Goal: Task Accomplishment & Management: Manage account settings

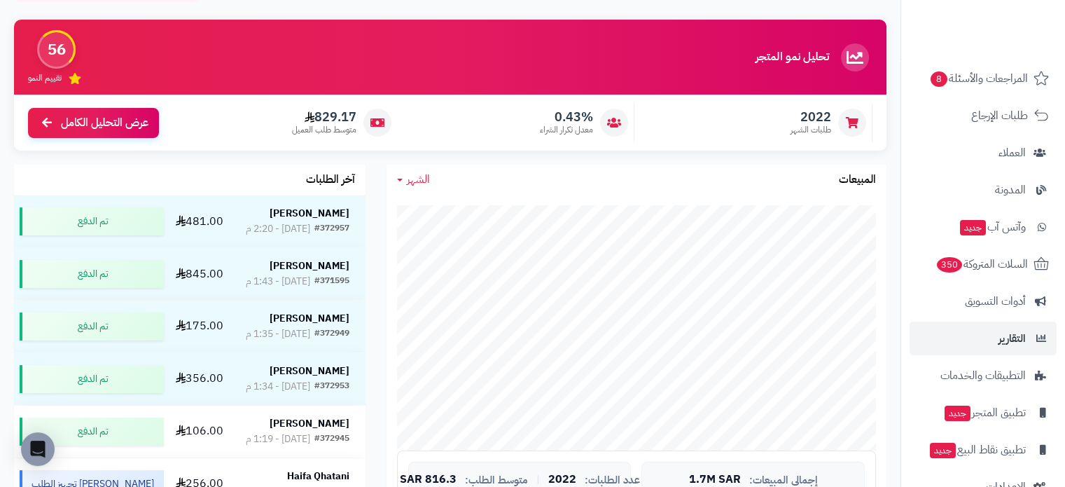
scroll to position [154, 0]
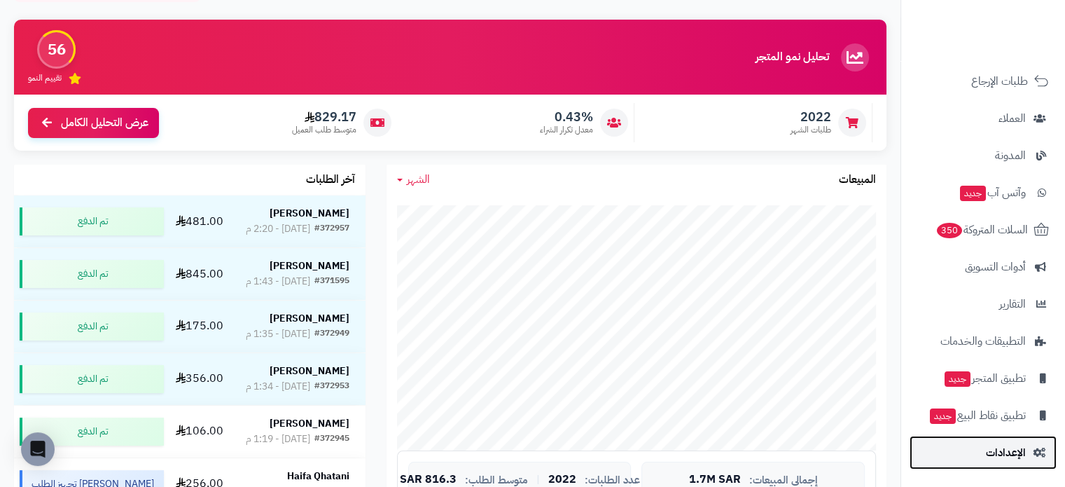
click at [963, 448] on link "الإعدادات" at bounding box center [983, 453] width 147 height 34
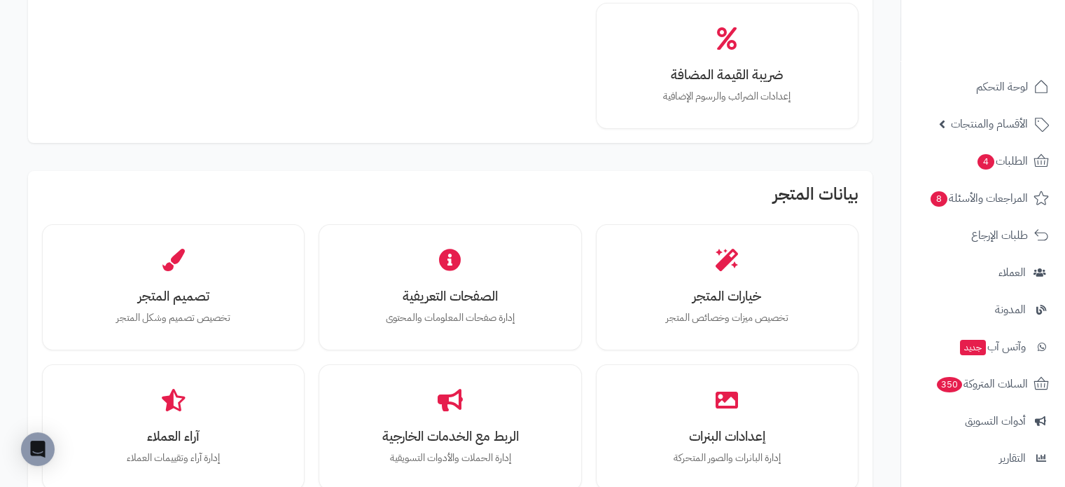
scroll to position [373, 0]
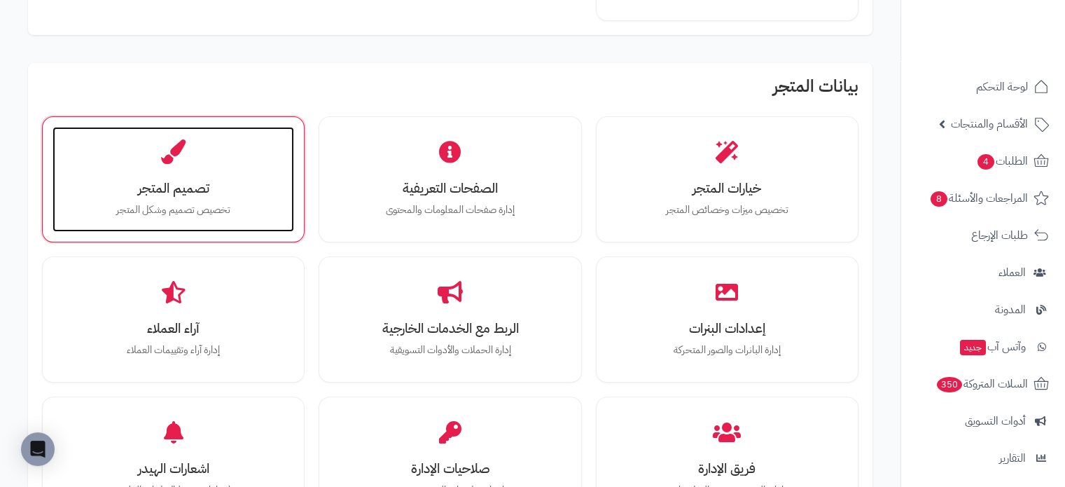
click at [145, 190] on h3 "تصميم المتجر" at bounding box center [174, 188] width 214 height 15
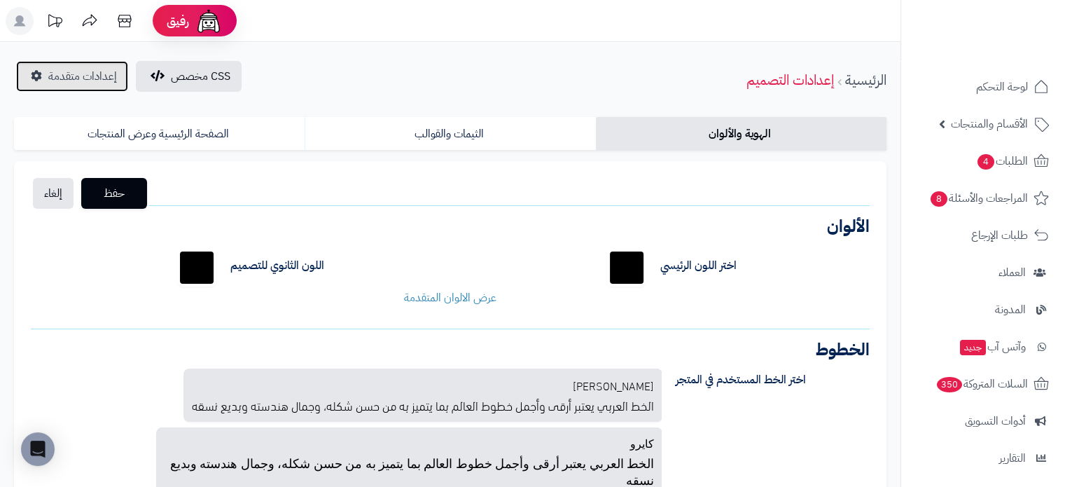
drag, startPoint x: 111, startPoint y: 78, endPoint x: 129, endPoint y: 78, distance: 18.2
click at [112, 78] on span "إعدادات متقدمة" at bounding box center [82, 76] width 69 height 17
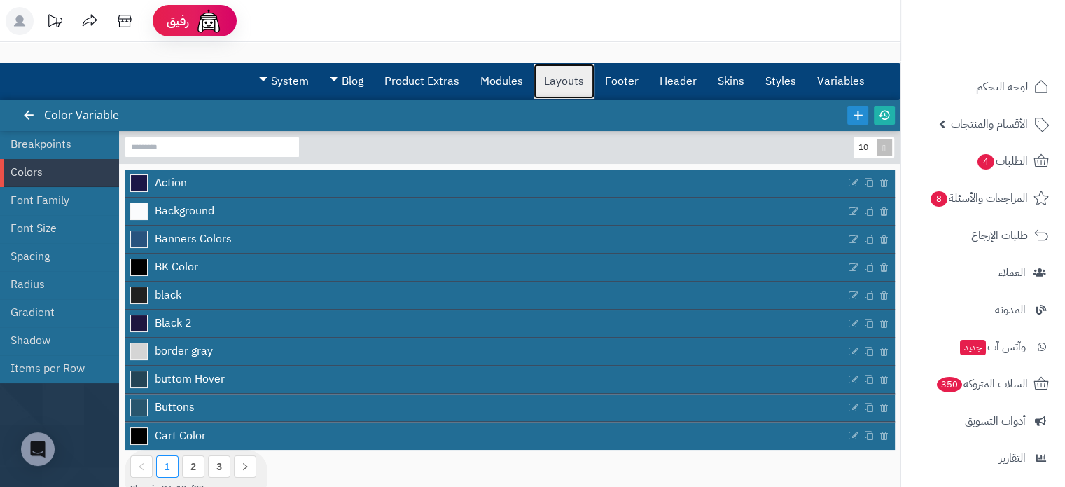
click at [545, 83] on link "Layouts" at bounding box center [564, 81] width 61 height 35
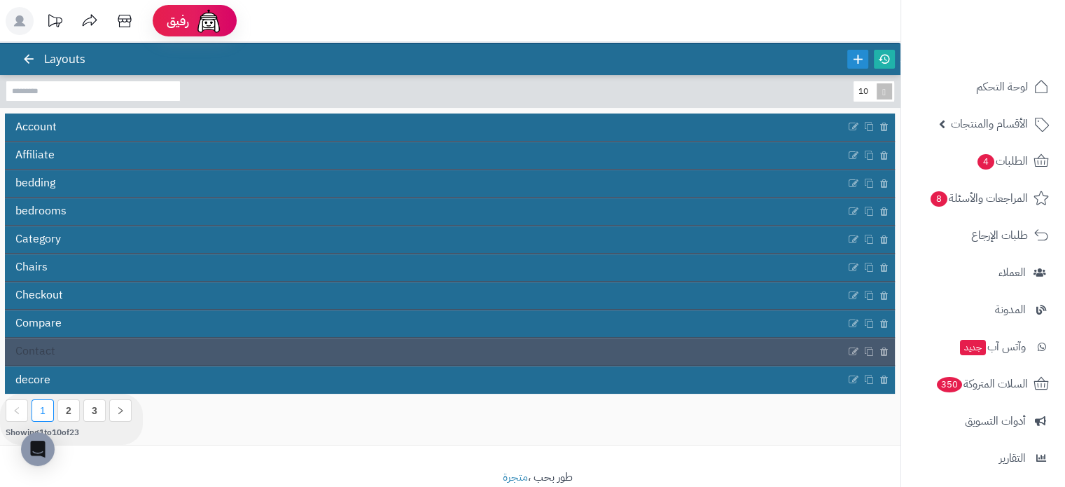
scroll to position [83, 0]
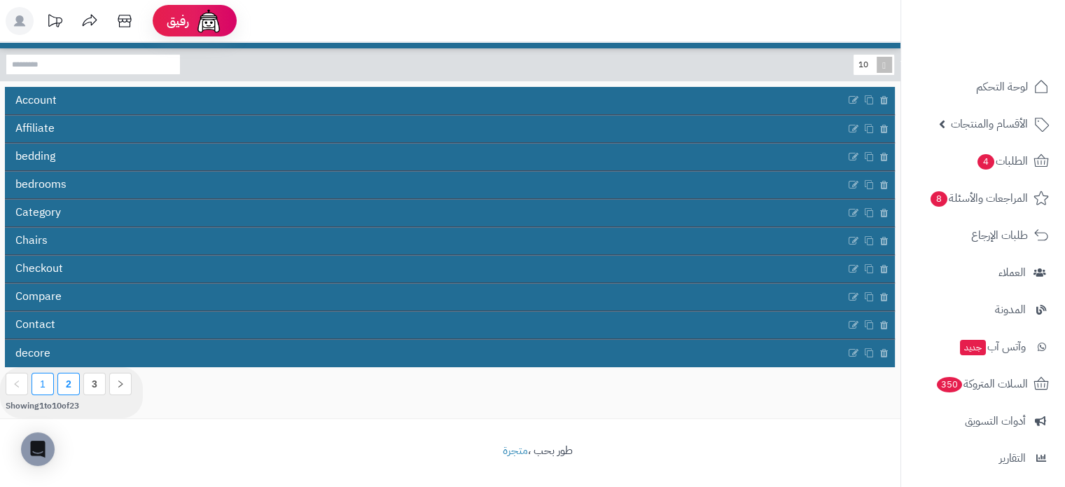
click at [69, 378] on link "2" at bounding box center [69, 383] width 6 height 11
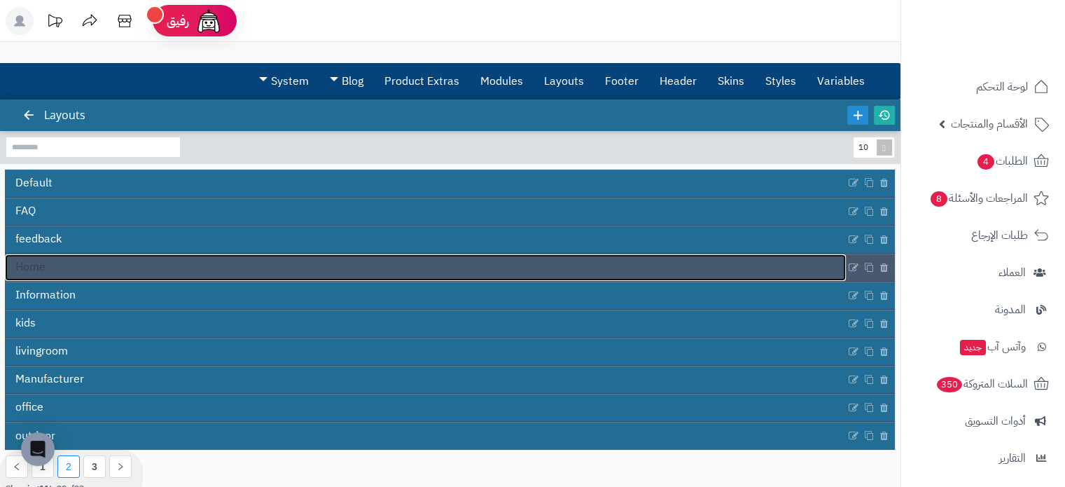
click at [99, 268] on link "Home" at bounding box center [425, 267] width 841 height 27
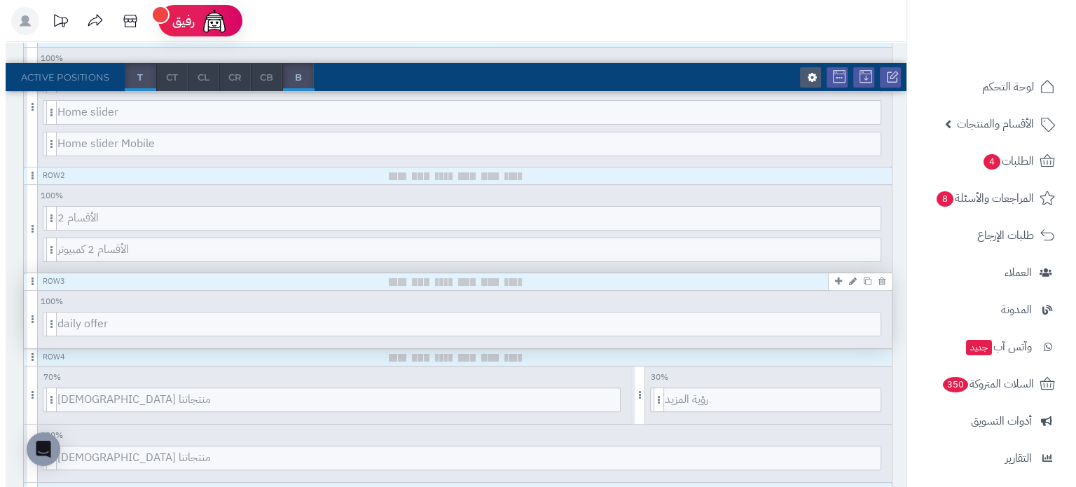
scroll to position [466, 0]
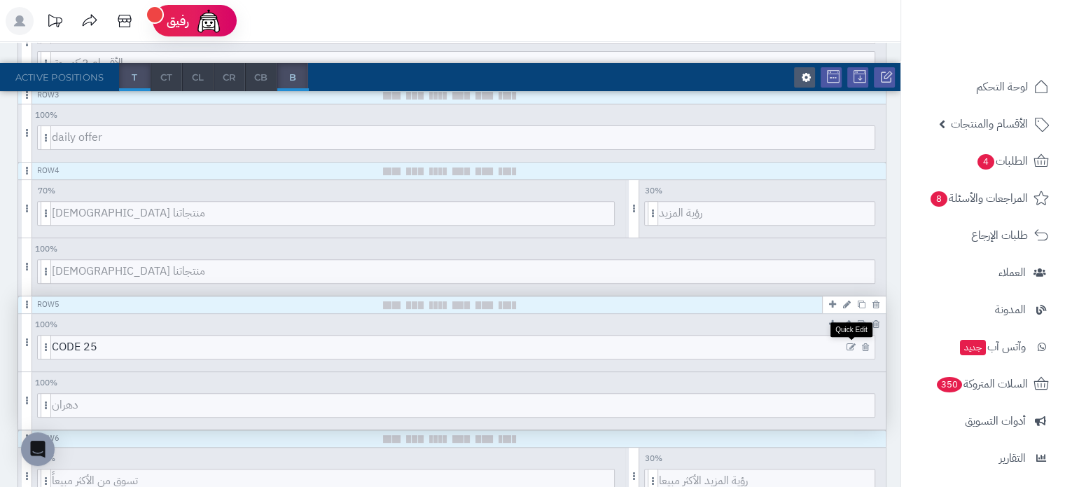
click at [852, 346] on icon at bounding box center [851, 347] width 9 height 10
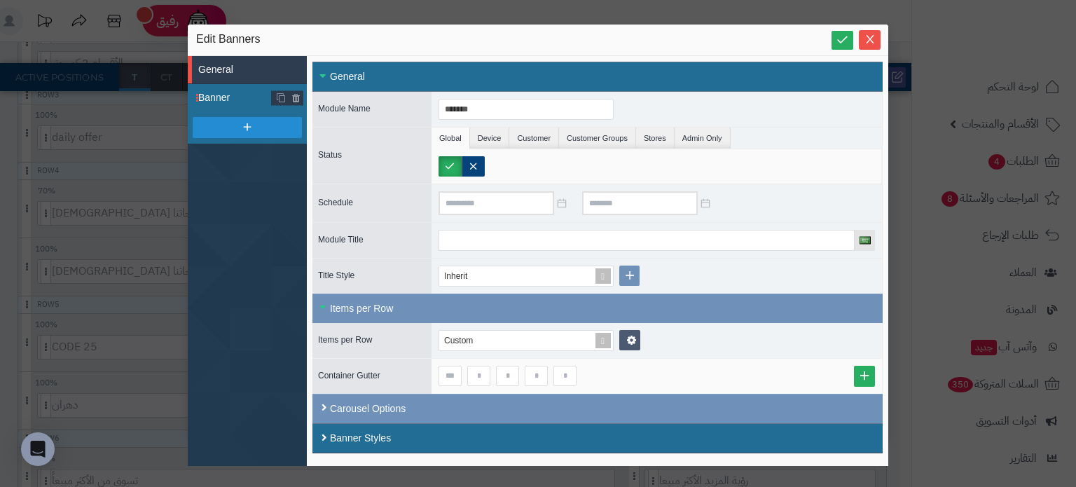
click at [219, 100] on span "Banner" at bounding box center [235, 97] width 74 height 15
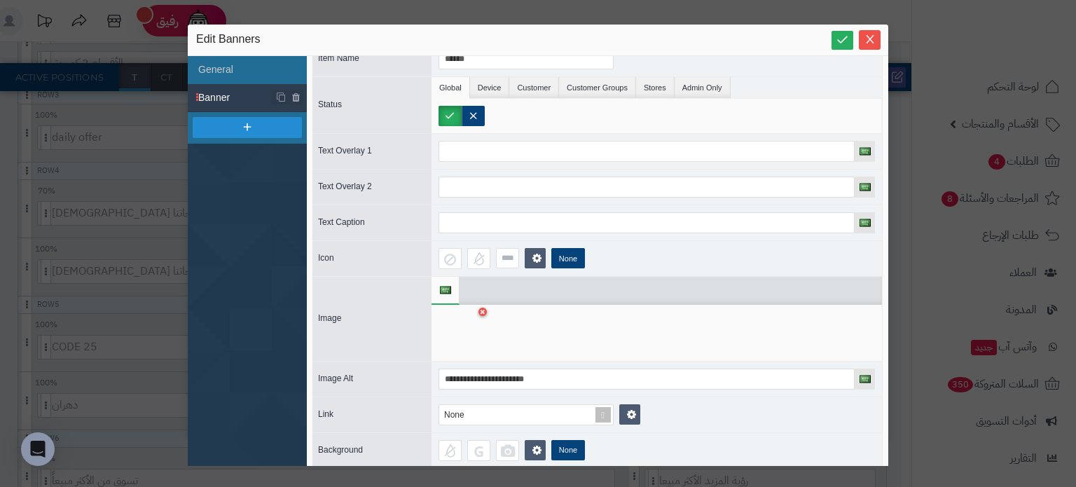
scroll to position [26, 0]
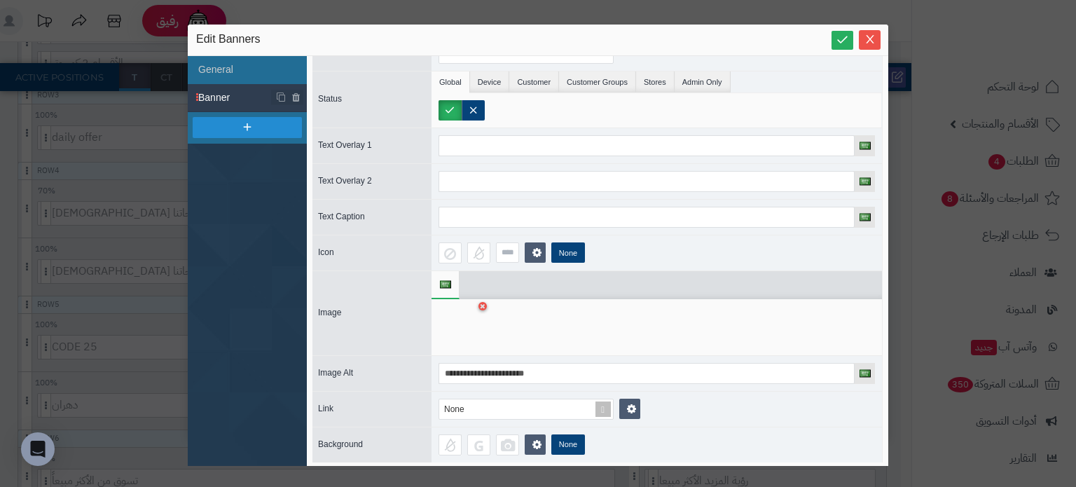
click at [483, 307] on link at bounding box center [482, 306] width 8 height 8
click at [465, 307] on icon at bounding box center [460, 328] width 45 height 42
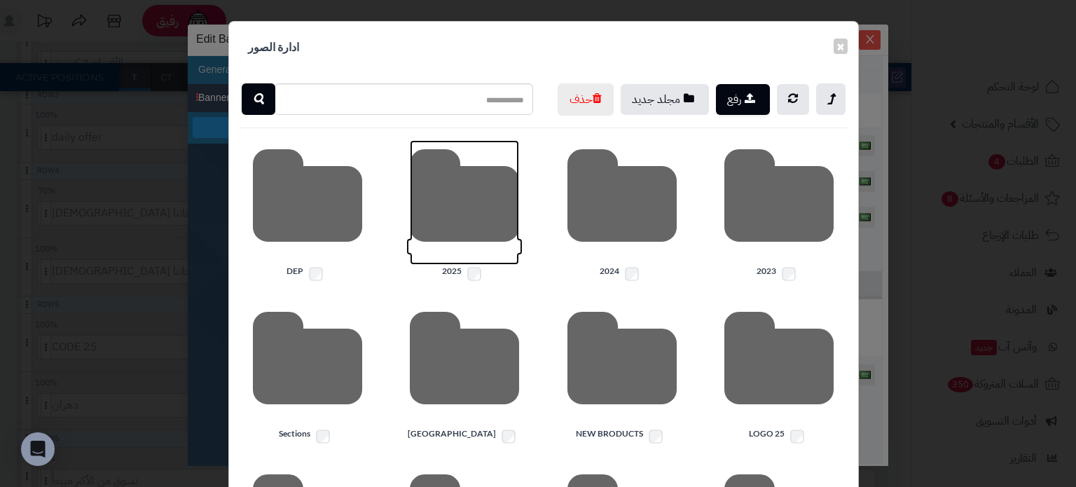
click at [483, 246] on icon at bounding box center [464, 202] width 109 height 125
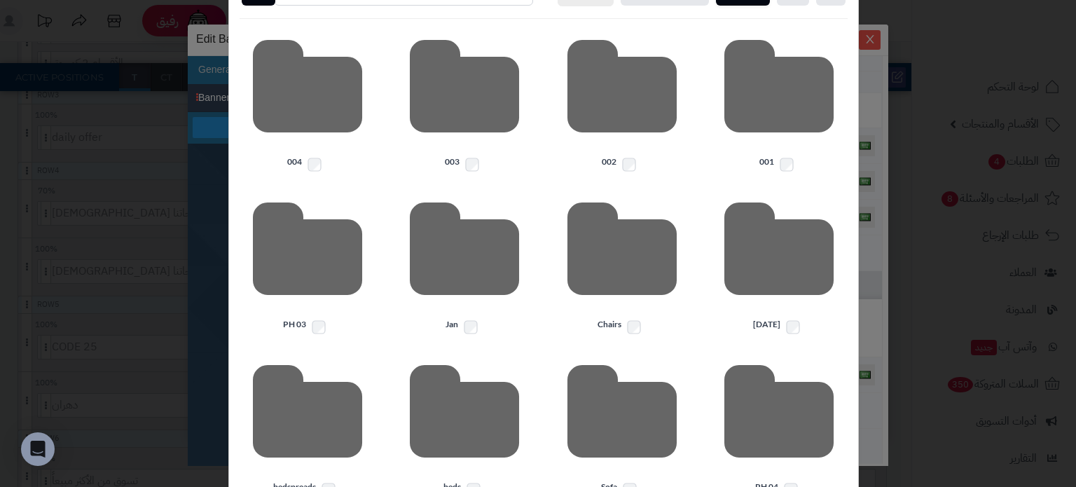
scroll to position [186, 0]
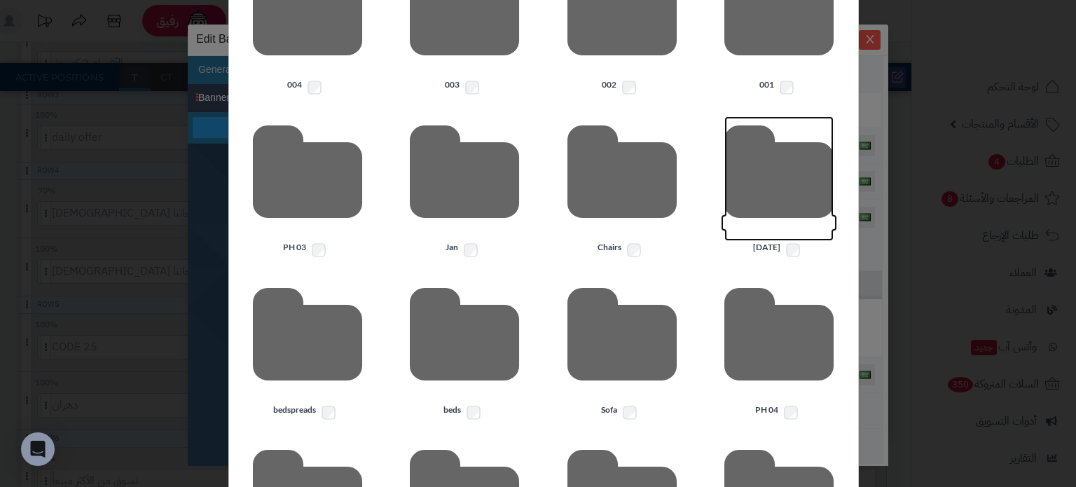
click at [765, 241] on icon at bounding box center [778, 178] width 109 height 125
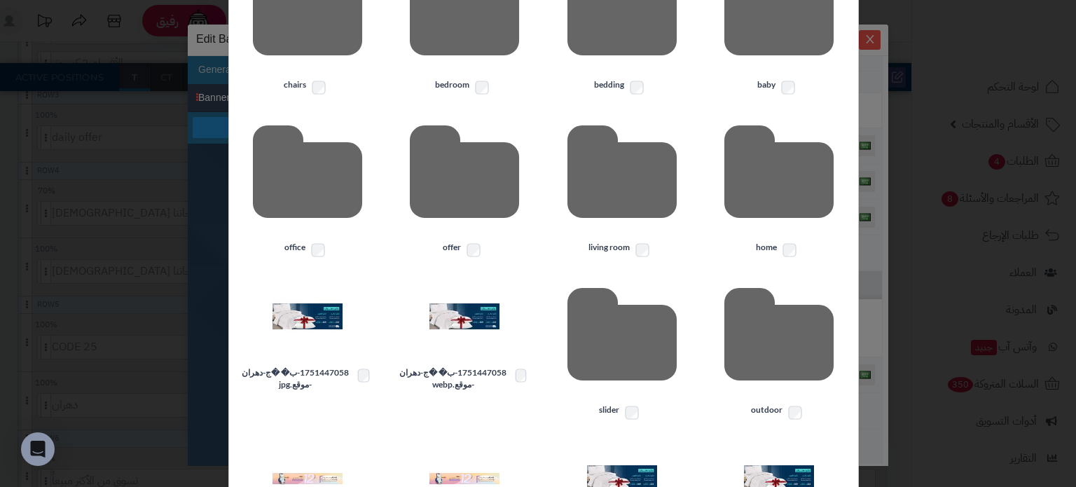
scroll to position [0, 0]
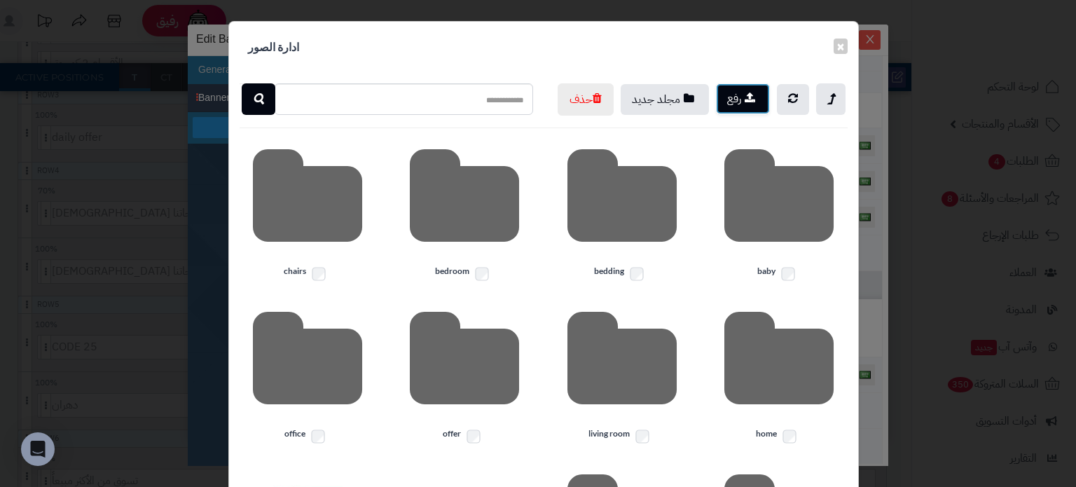
click at [755, 103] on icon "button" at bounding box center [749, 98] width 11 height 12
click at [845, 46] on button "×" at bounding box center [840, 45] width 14 height 15
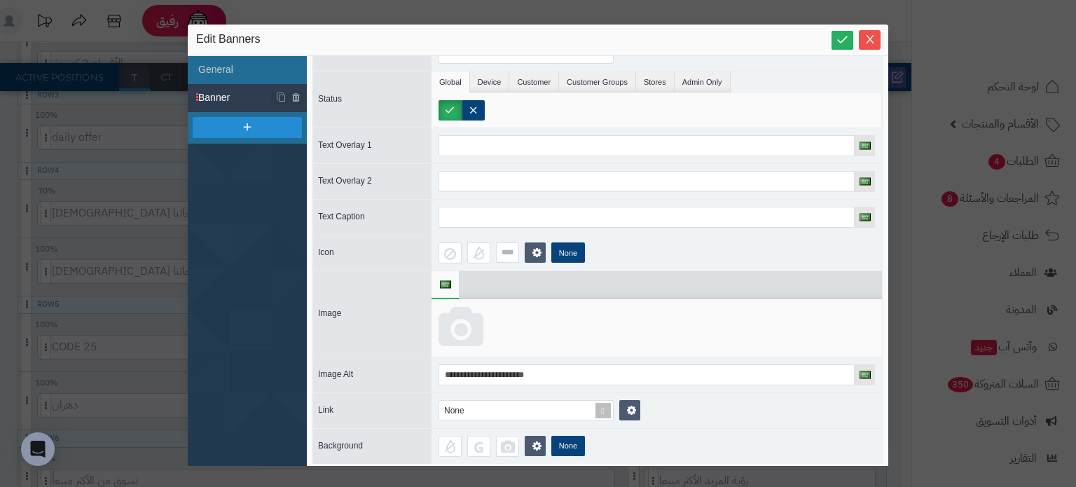
click at [456, 321] on icon at bounding box center [460, 328] width 45 height 42
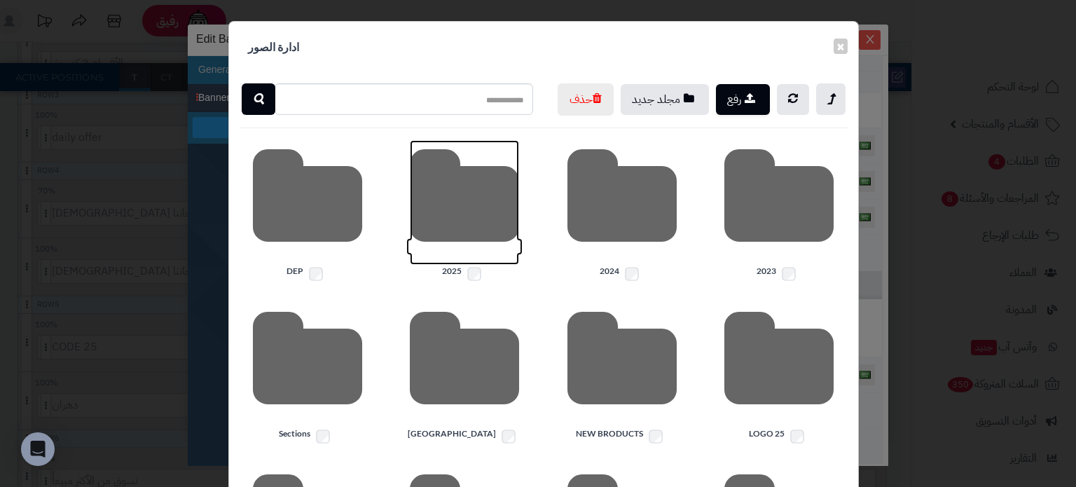
click at [492, 232] on icon at bounding box center [464, 202] width 109 height 125
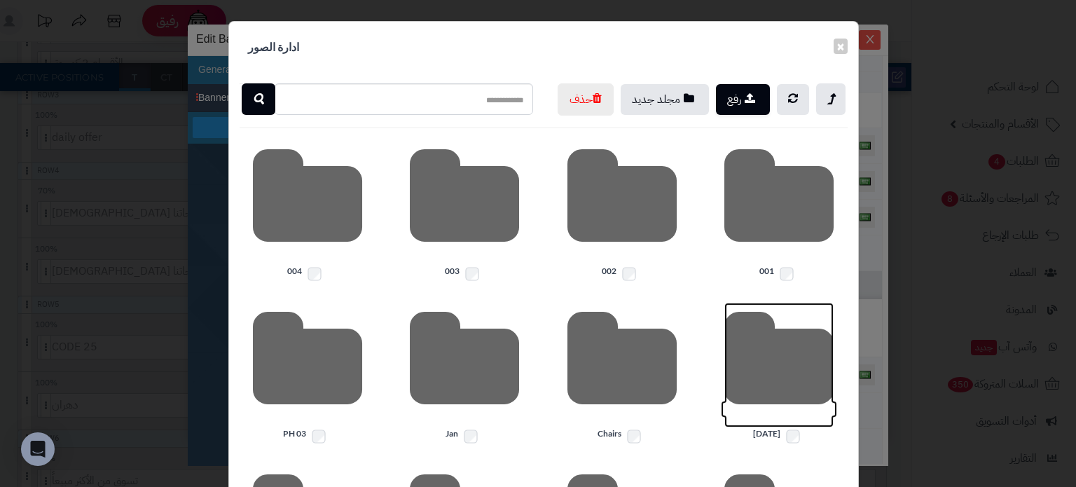
click at [778, 417] on icon at bounding box center [778, 365] width 109 height 125
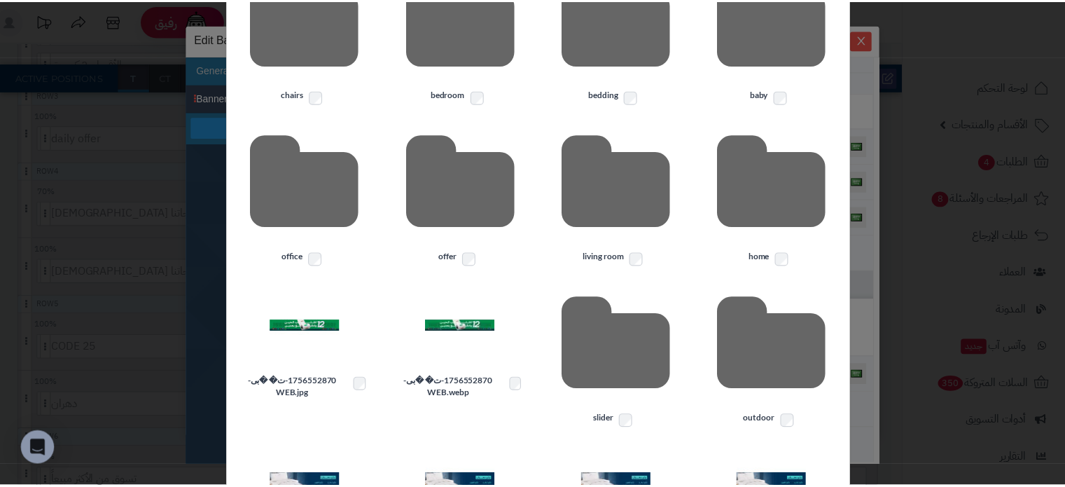
scroll to position [280, 0]
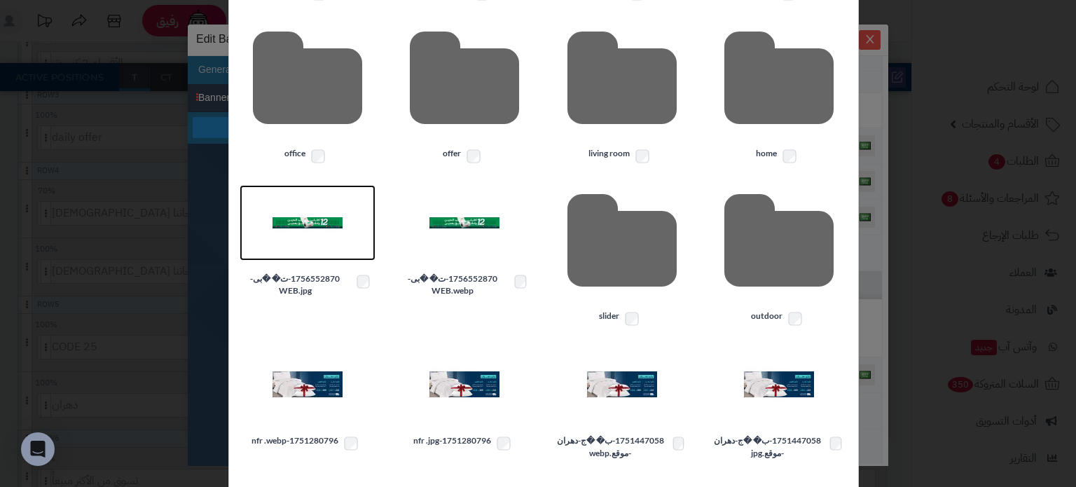
click at [298, 258] on img at bounding box center [307, 223] width 70 height 70
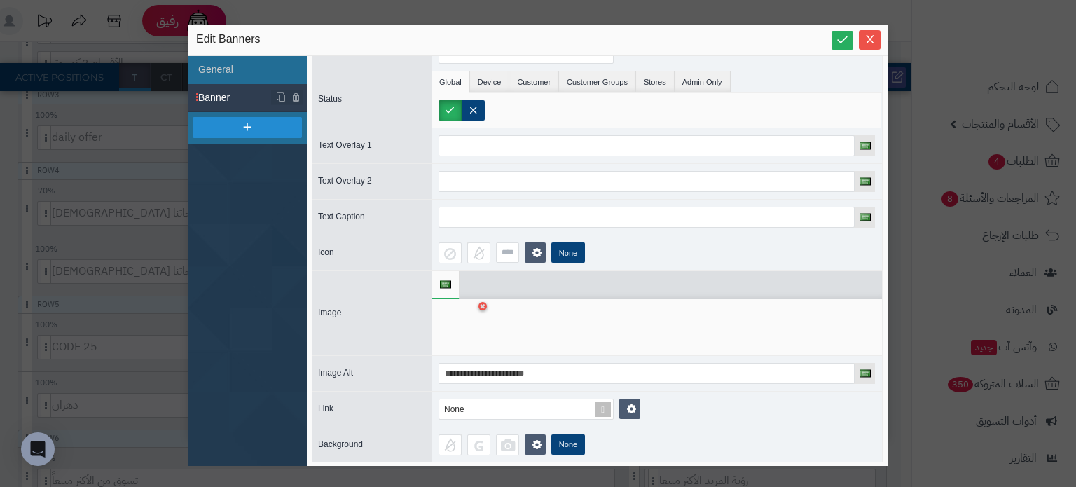
click at [829, 32] on div "Edit Banners" at bounding box center [538, 40] width 684 height 17
drag, startPoint x: 839, startPoint y: 34, endPoint x: 846, endPoint y: 39, distance: 9.0
click at [840, 34] on icon at bounding box center [841, 39] width 13 height 13
click at [870, 41] on icon "Close" at bounding box center [869, 38] width 11 height 11
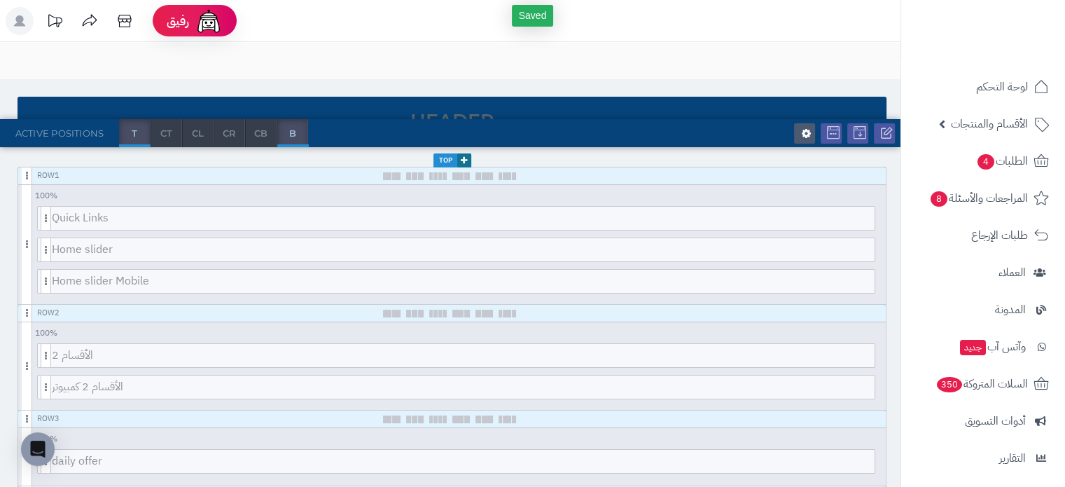
scroll to position [0, 0]
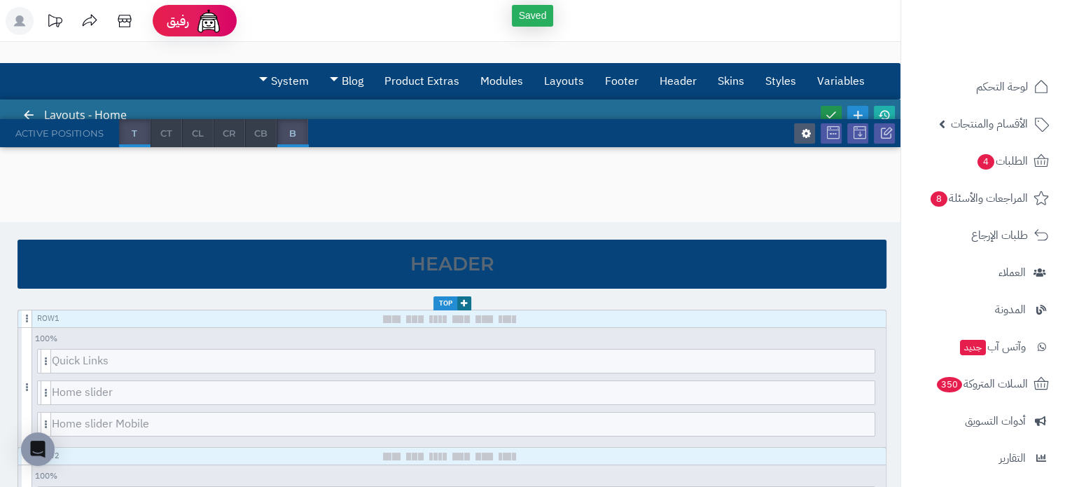
click at [831, 109] on icon at bounding box center [831, 115] width 13 height 13
click at [889, 112] on icon at bounding box center [884, 115] width 13 height 13
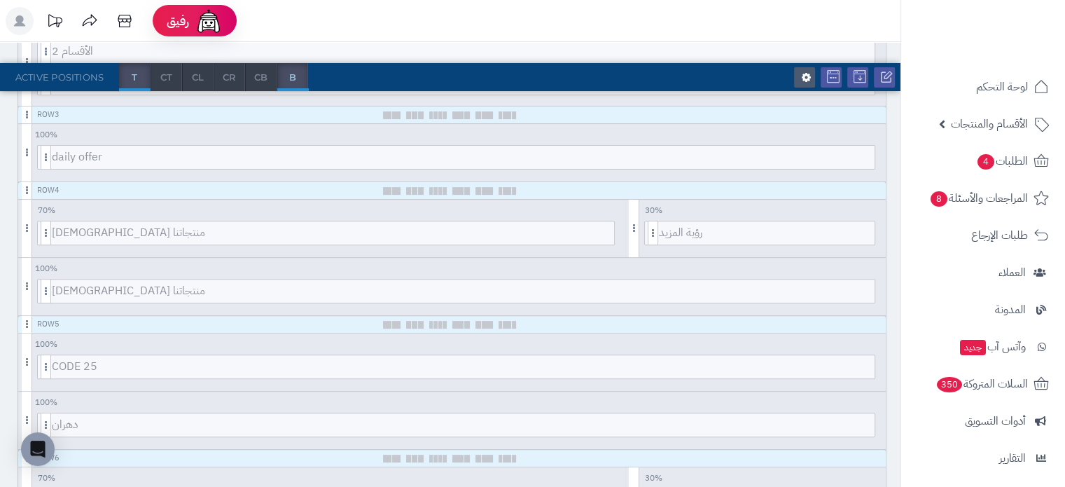
scroll to position [560, 0]
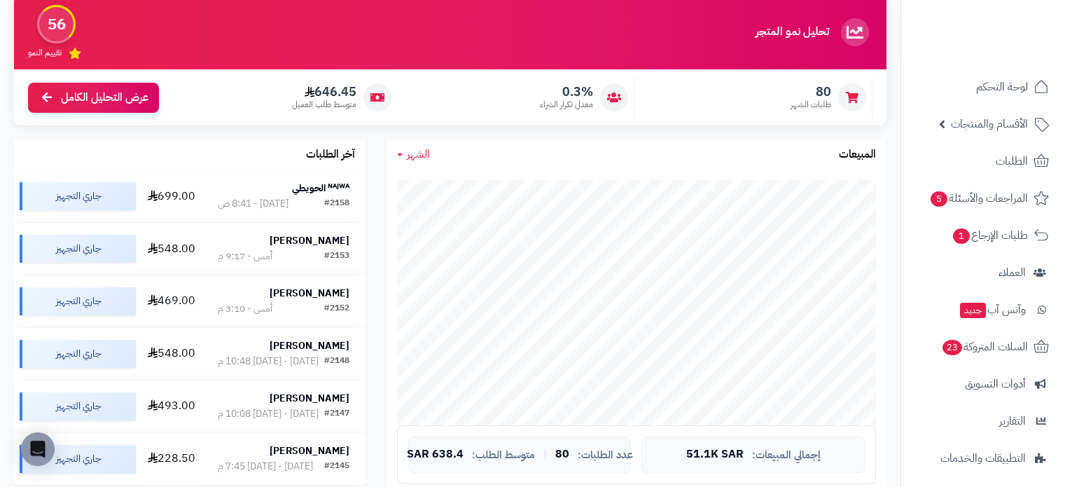
scroll to position [186, 0]
